Goal: Navigation & Orientation: Find specific page/section

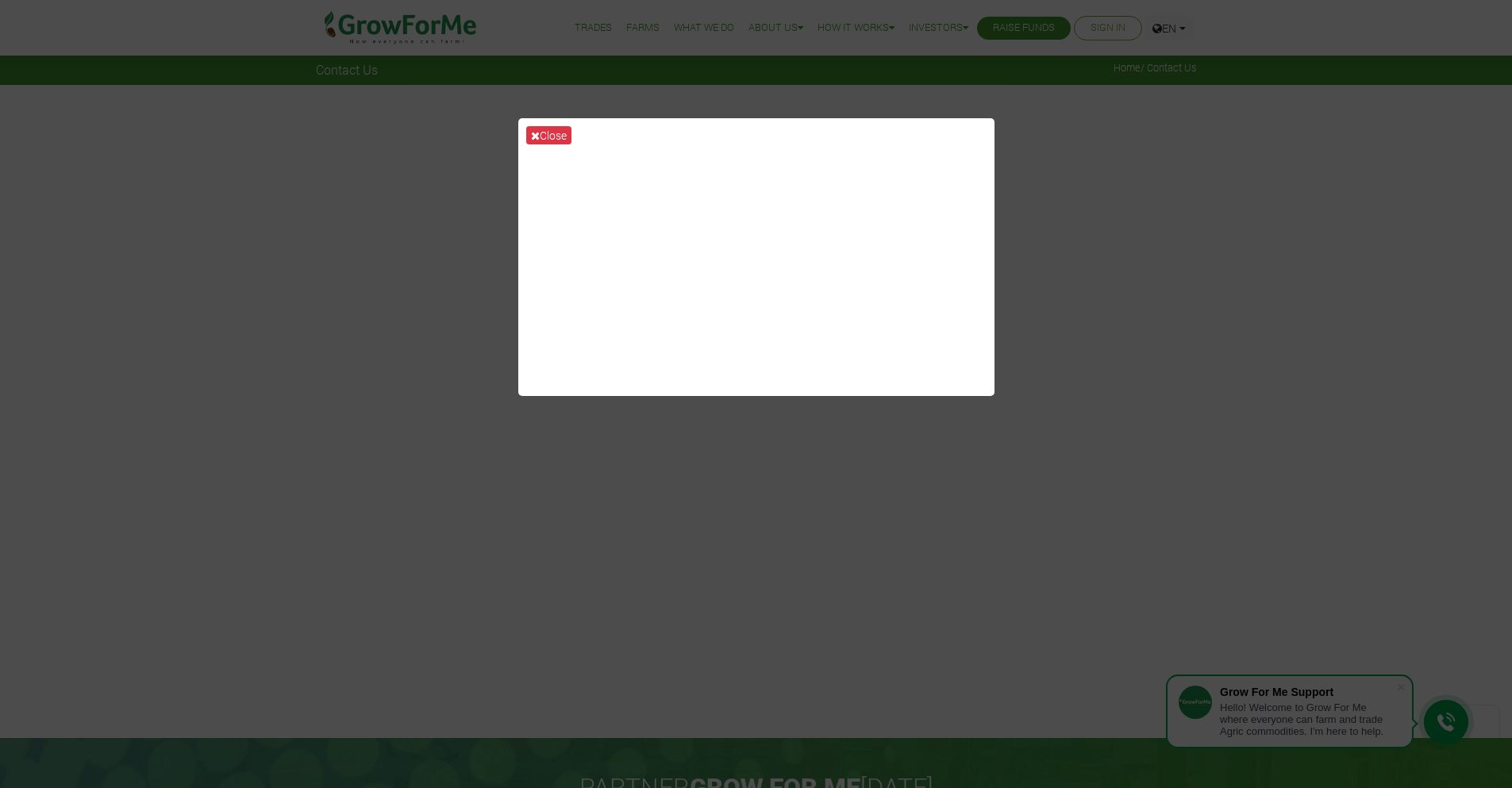
scroll to position [800, 0]
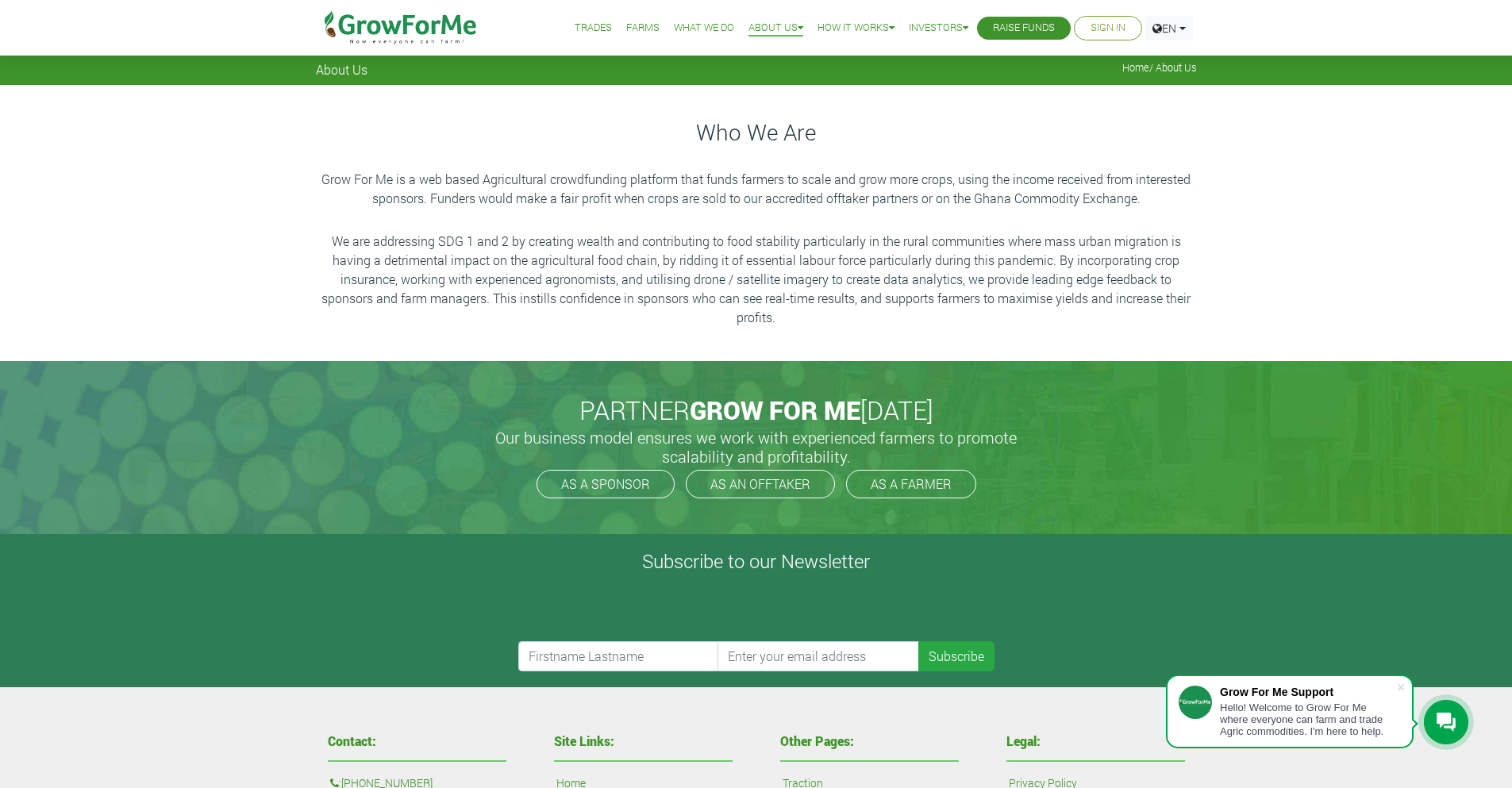
scroll to position [423, 0]
